Goal: Navigation & Orientation: Find specific page/section

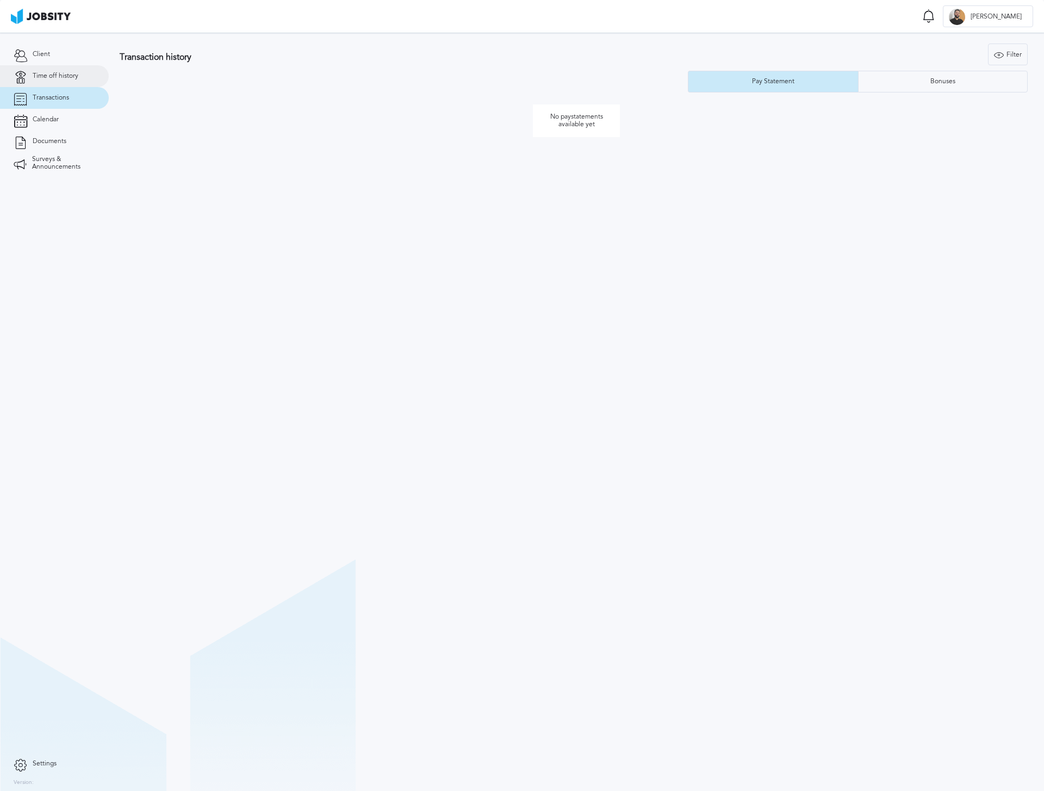
click at [67, 78] on span "Time off history" at bounding box center [56, 76] width 46 height 8
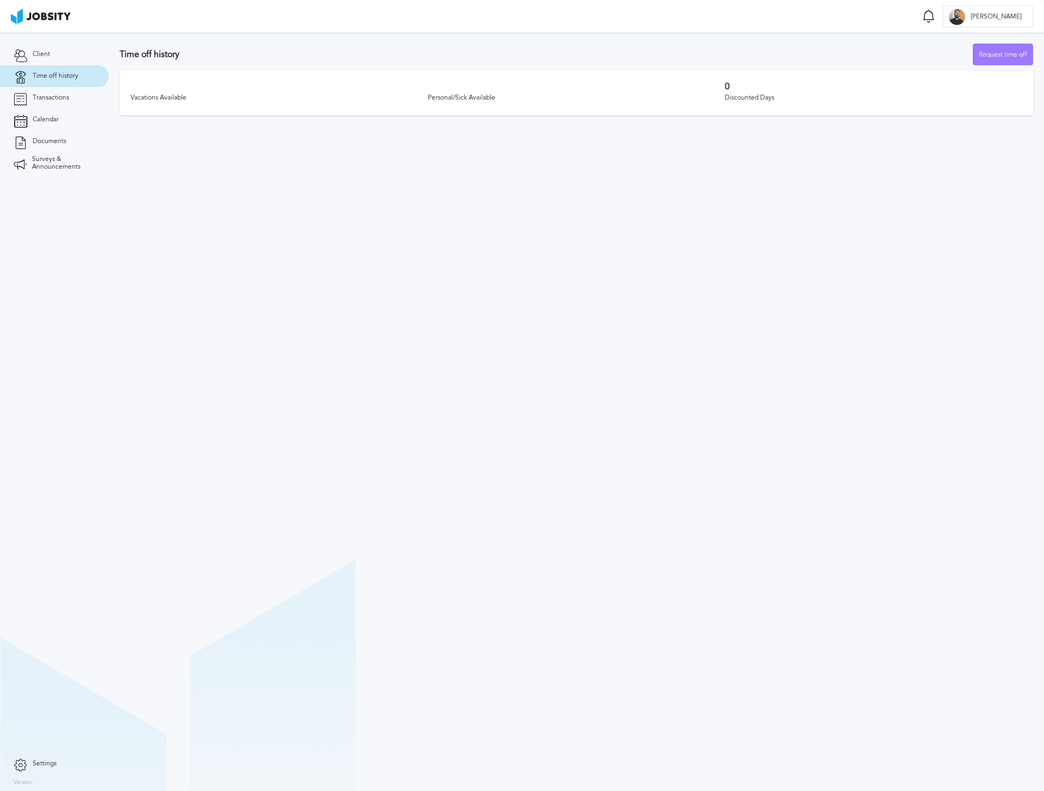
click at [56, 42] on section "Client Time off history Transactions Calendar Documents Surveys & Announcements" at bounding box center [54, 393] width 109 height 720
click at [68, 46] on link "Client" at bounding box center [54, 55] width 109 height 22
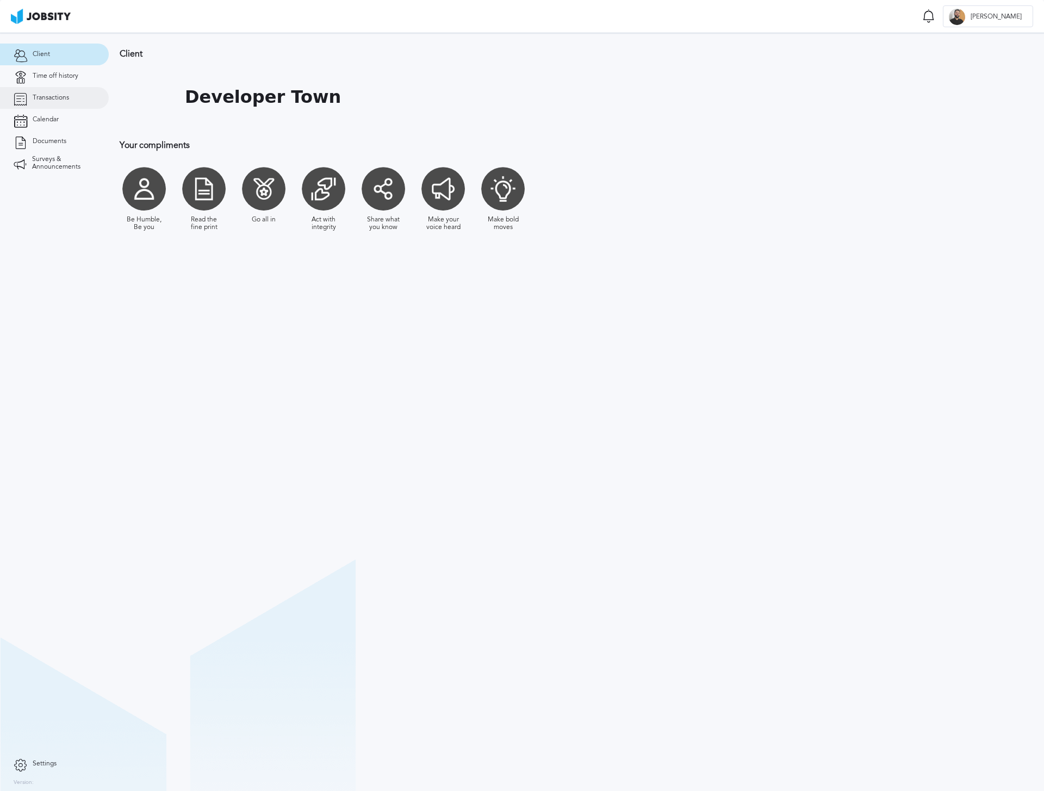
click at [59, 101] on span "Transactions" at bounding box center [51, 98] width 36 height 8
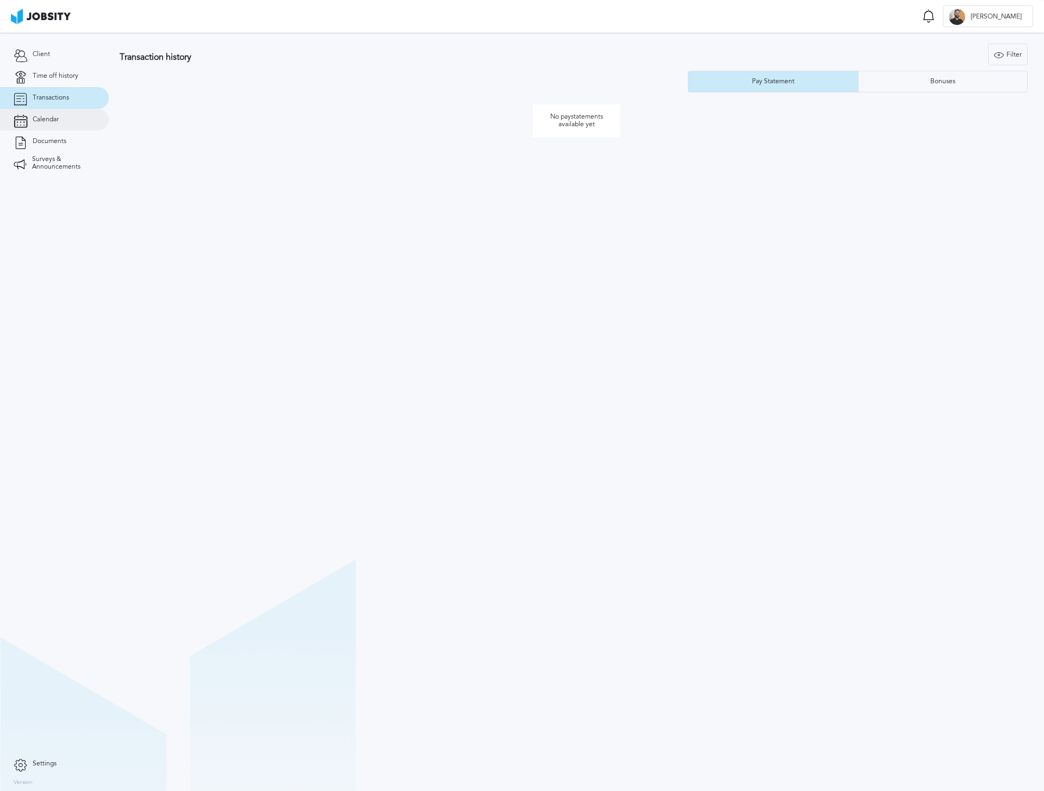
click at [59, 121] on span "Calendar" at bounding box center [46, 120] width 26 height 8
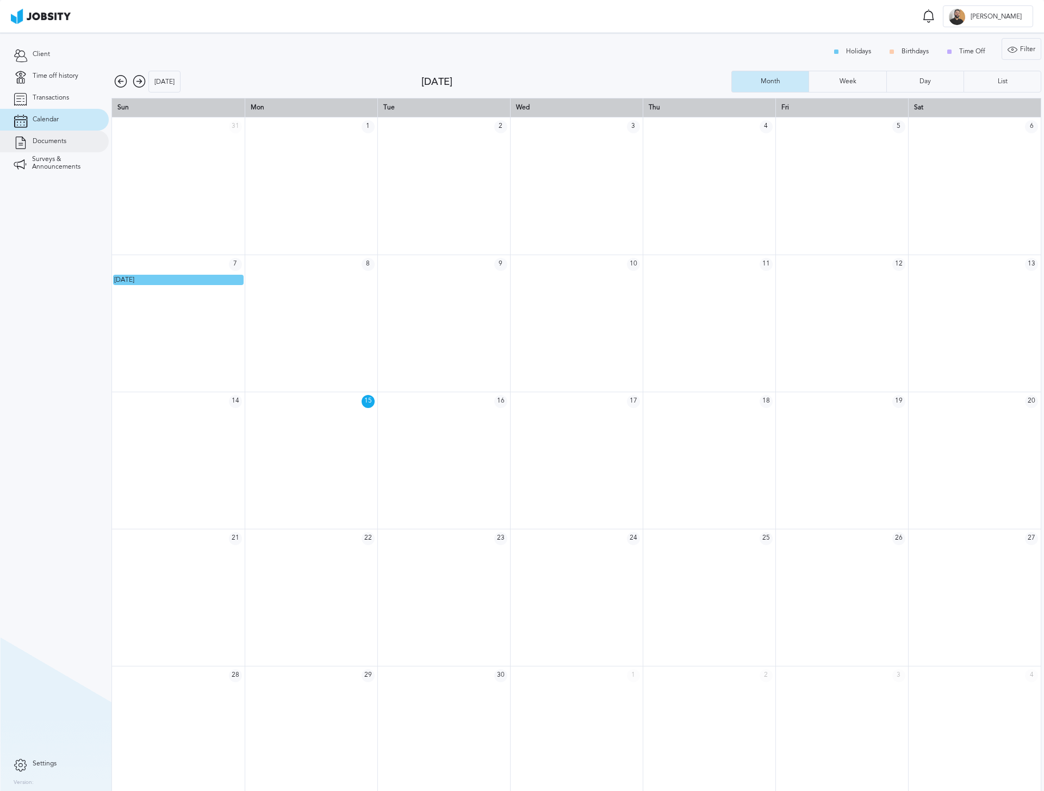
click at [66, 142] on span "Documents" at bounding box center [50, 142] width 34 height 8
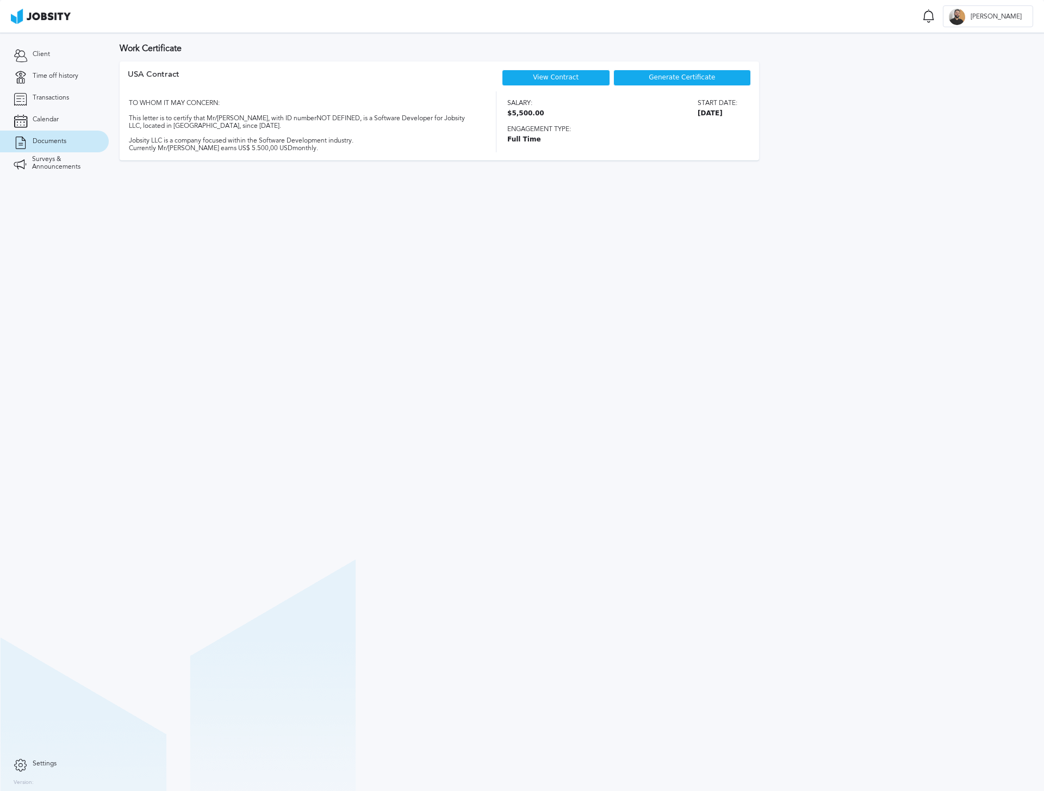
click at [516, 72] on div "View Contract" at bounding box center [556, 78] width 108 height 16
click at [546, 80] on link "View Contract" at bounding box center [556, 77] width 46 height 8
click at [382, 343] on section "Work Certificate USA [DEMOGRAPHIC_DATA] View Contract Generate Certificate TO W…" at bounding box center [576, 412] width 935 height 758
click at [77, 119] on link "Calendar" at bounding box center [54, 120] width 109 height 22
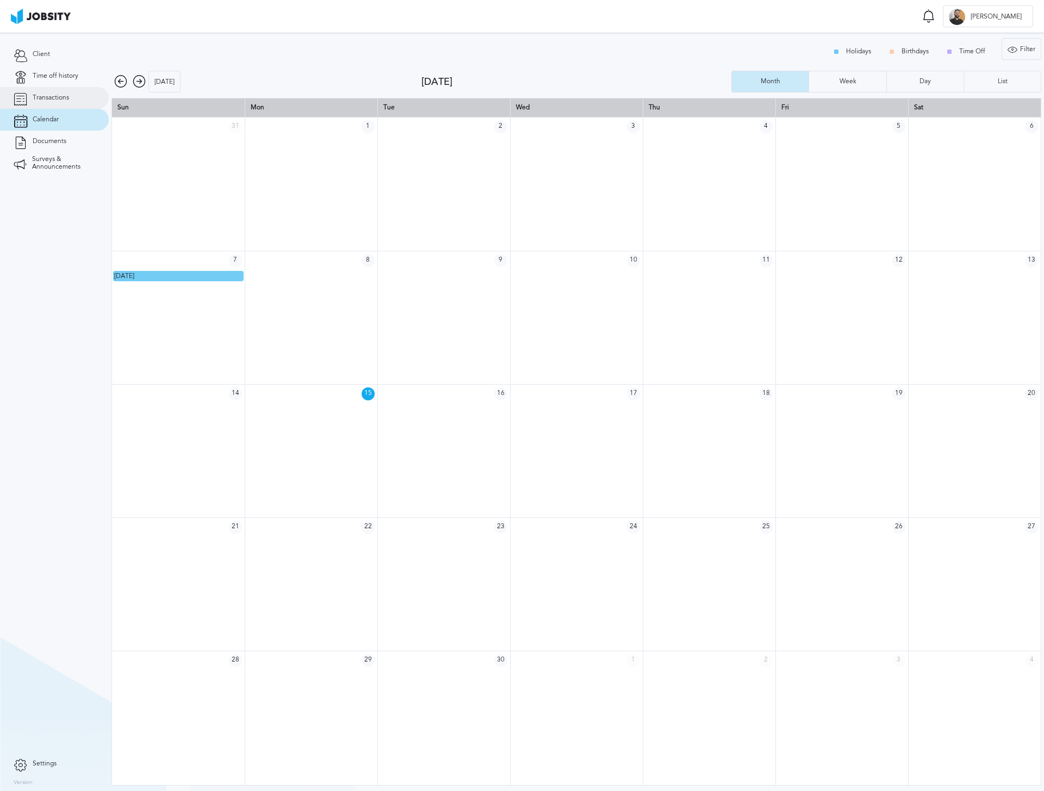
click at [72, 99] on link "Transactions" at bounding box center [54, 98] width 109 height 22
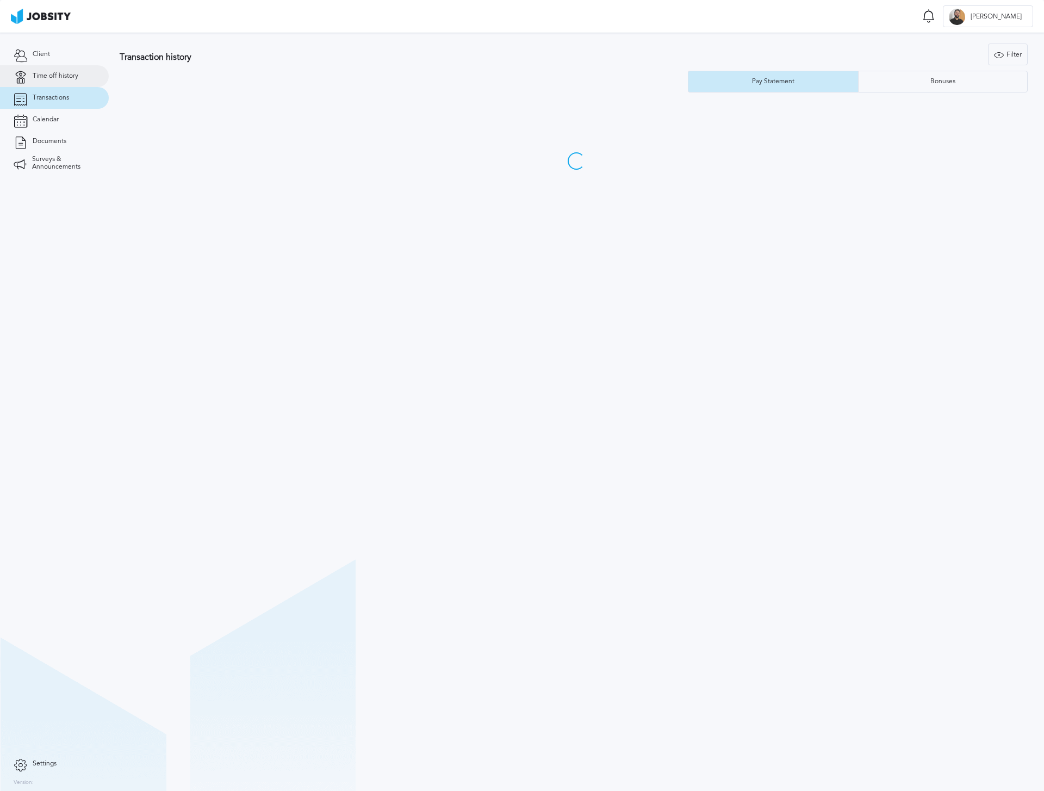
click at [67, 79] on span "Time off history" at bounding box center [56, 76] width 46 height 8
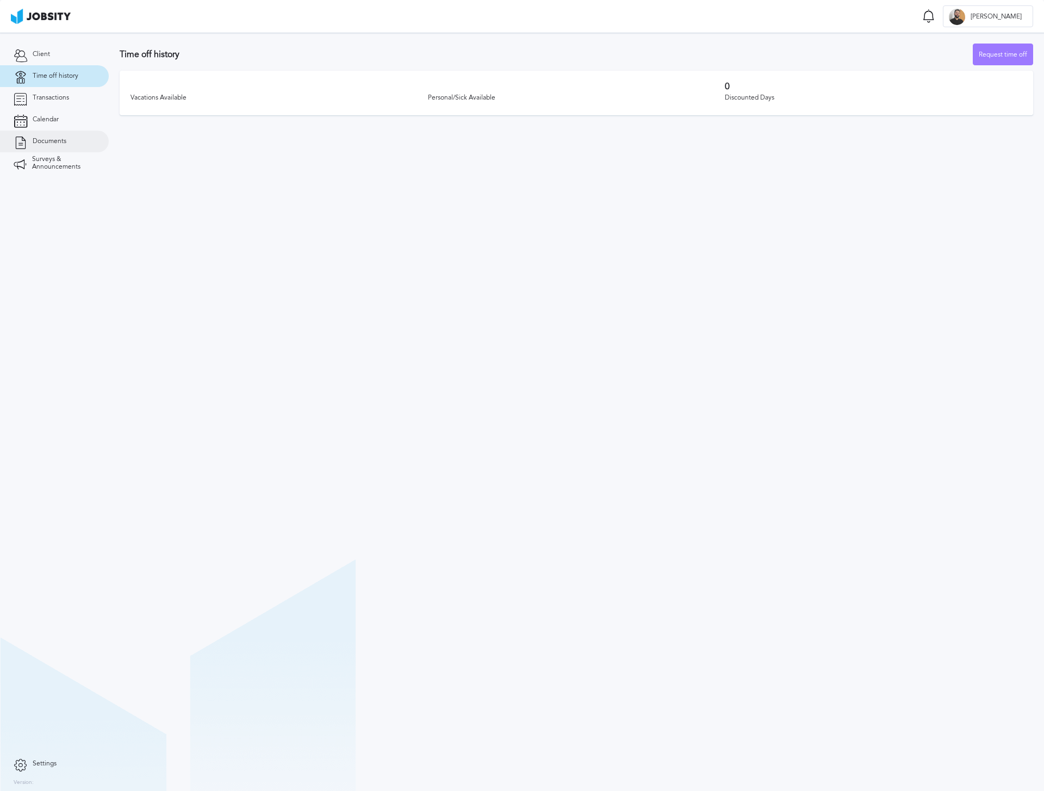
click at [62, 138] on span "Documents" at bounding box center [50, 142] width 34 height 8
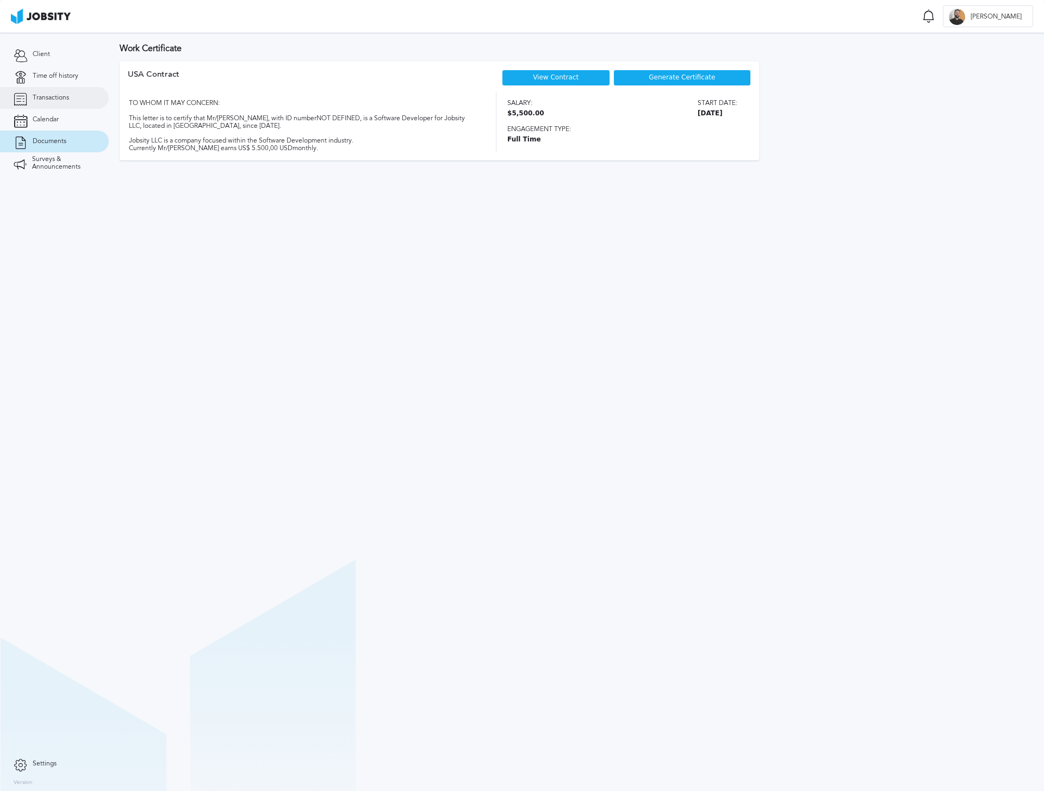
click at [50, 92] on link "Transactions" at bounding box center [54, 98] width 109 height 22
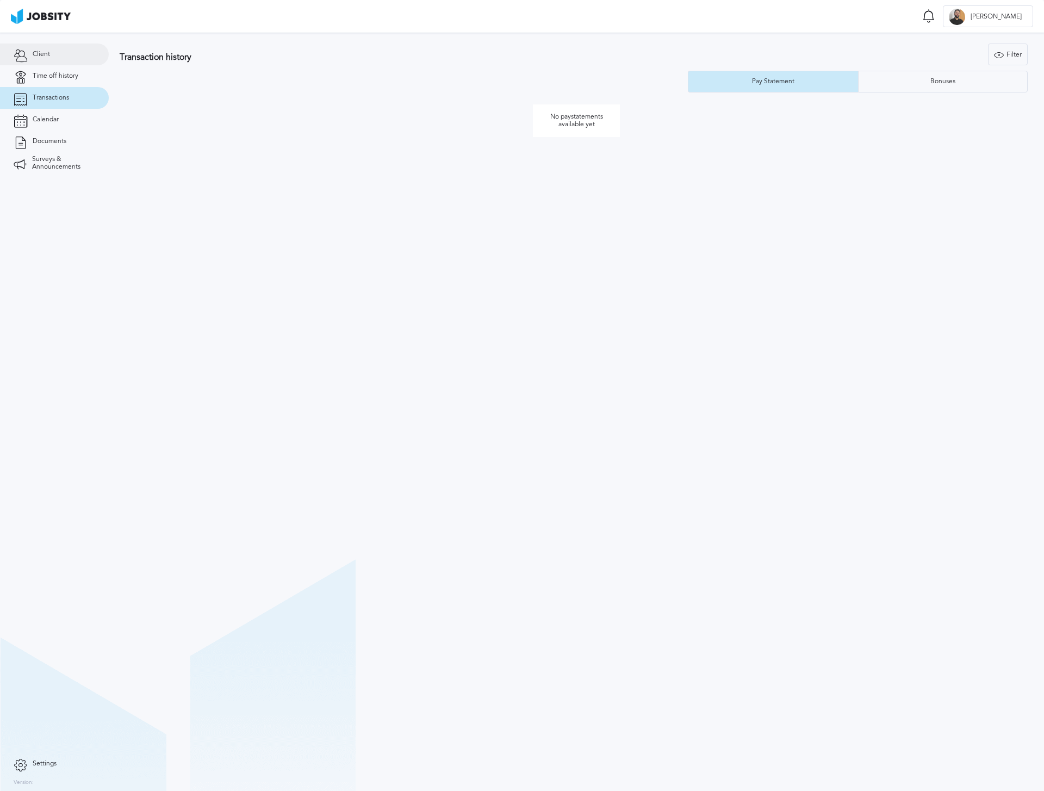
click at [75, 60] on link "Client" at bounding box center [54, 55] width 109 height 22
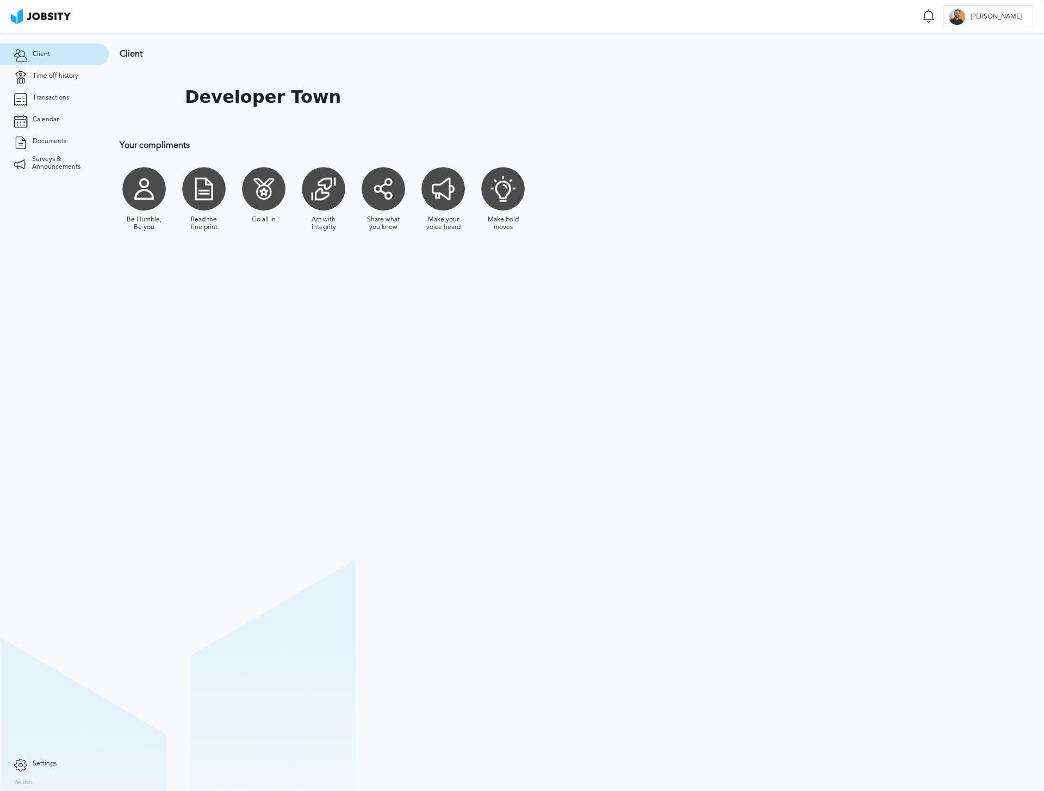
click at [596, 342] on section "Client Developer Town Your compliments Be Humble, Be you Read the fine print Go…" at bounding box center [576, 412] width 935 height 758
click at [764, 380] on section "Client Developer Town Your compliments Be Humble, Be you Read the fine print Go…" at bounding box center [576, 412] width 935 height 758
click at [554, 383] on section "Client Developer Town Your compliments Be Humble, Be you Read the fine print Go…" at bounding box center [576, 412] width 935 height 758
